Goal: Task Accomplishment & Management: Use online tool/utility

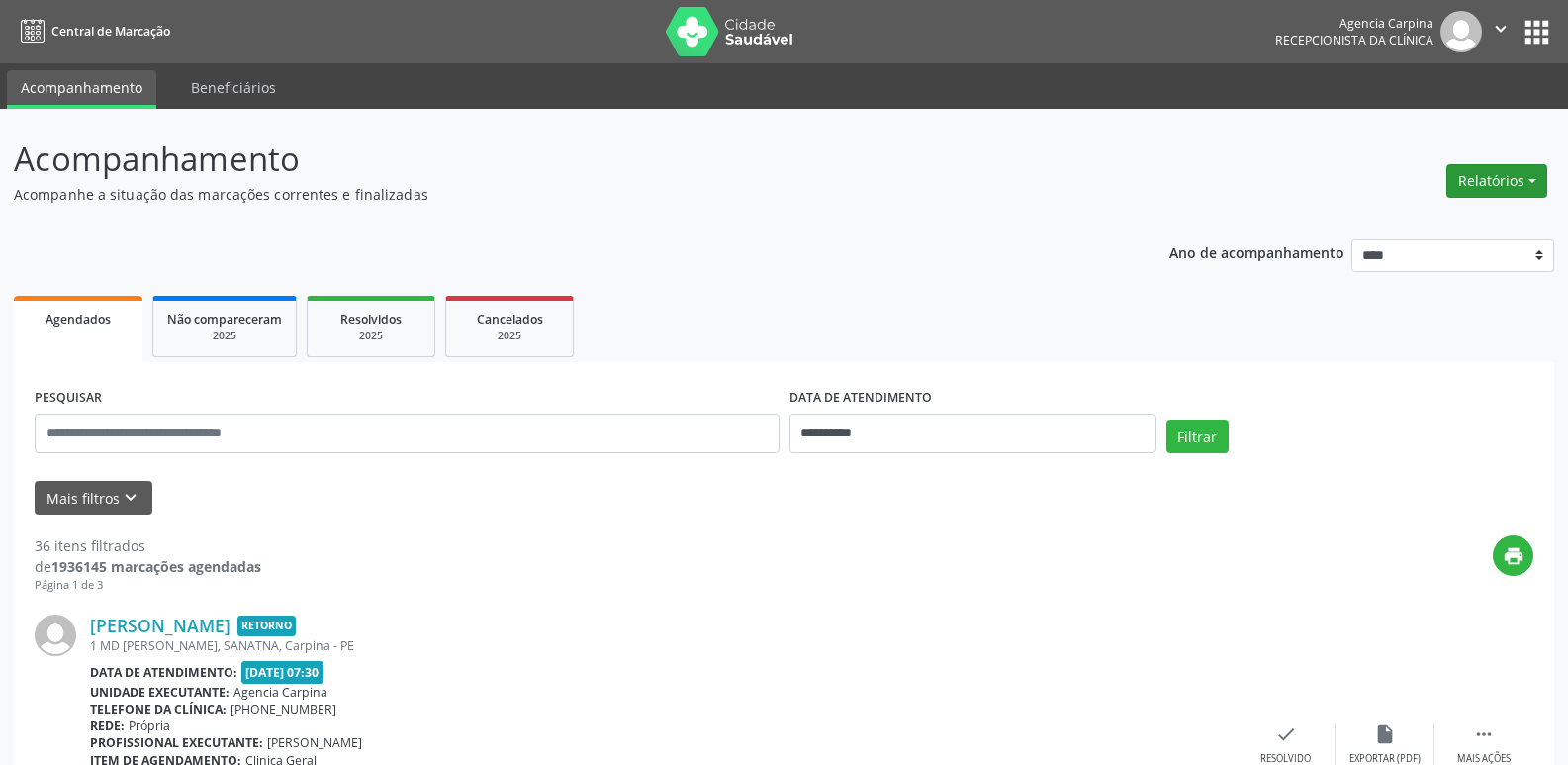
drag, startPoint x: 1438, startPoint y: 181, endPoint x: 1454, endPoint y: 181, distance: 16.0
click at [1438, 181] on header "Acompanhamento Acompanhe a situação das marcações correntes e finalizadas Relat…" at bounding box center [784, 169] width 1540 height 70
click at [1457, 181] on button "Relatórios" at bounding box center [1497, 181] width 101 height 34
click at [1378, 225] on link "Agendamentos" at bounding box center [1441, 224] width 213 height 28
select select "*"
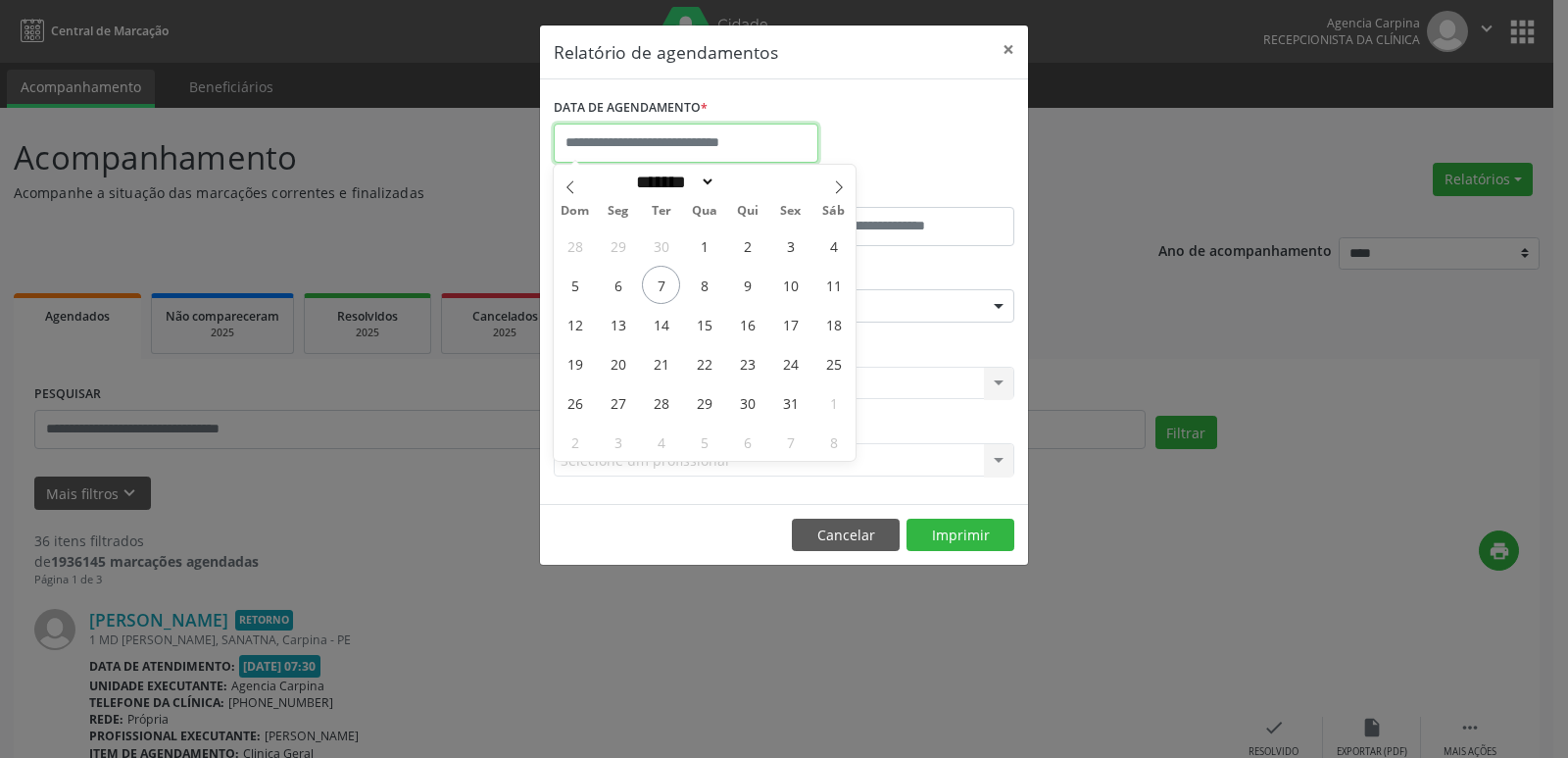
click at [591, 139] on input "text" at bounding box center [686, 143] width 265 height 39
click at [662, 282] on span "7" at bounding box center [661, 284] width 38 height 38
type input "**********"
click at [662, 282] on span "7" at bounding box center [661, 284] width 38 height 38
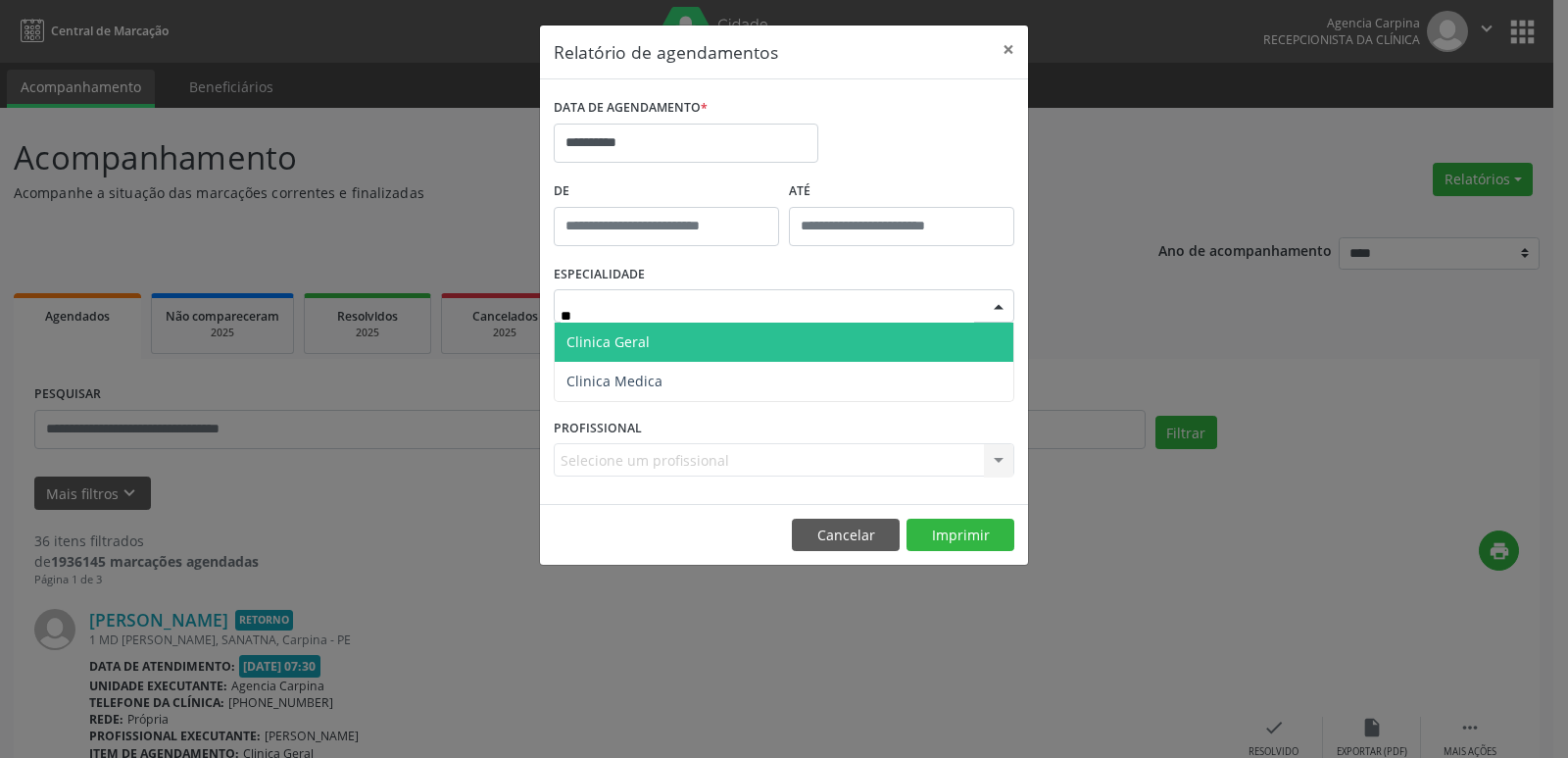
type input "***"
click at [622, 341] on span "Clinica Geral" at bounding box center [608, 341] width 83 height 19
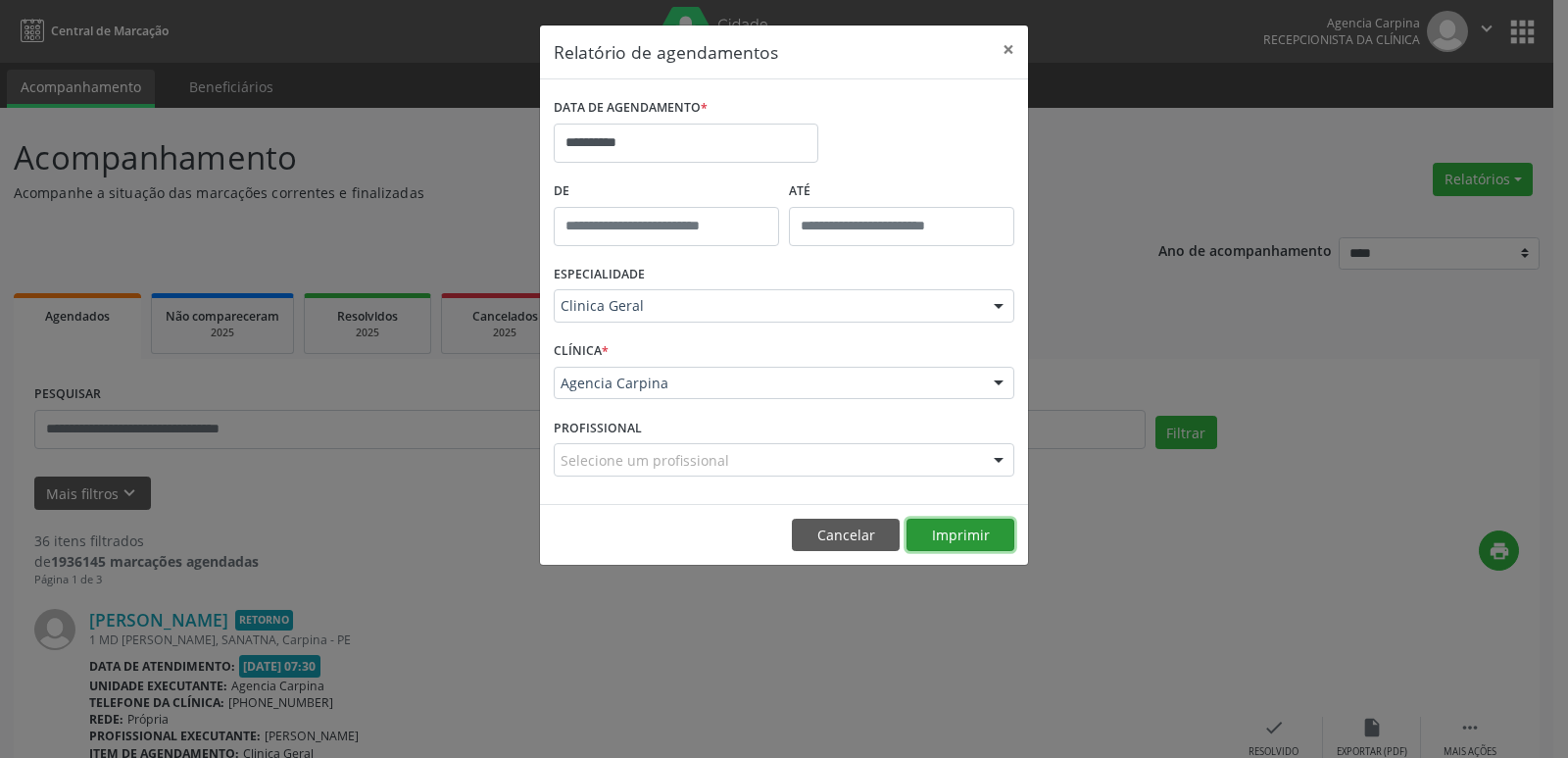
click at [973, 540] on button "Imprimir" at bounding box center [960, 535] width 108 height 33
